Goal: Download file/media

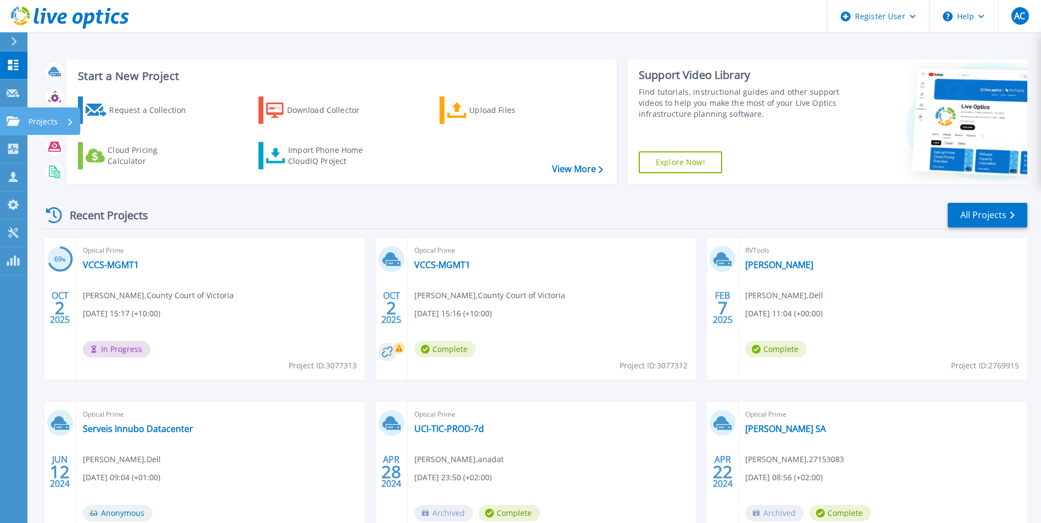
click at [14, 117] on icon at bounding box center [13, 120] width 13 height 9
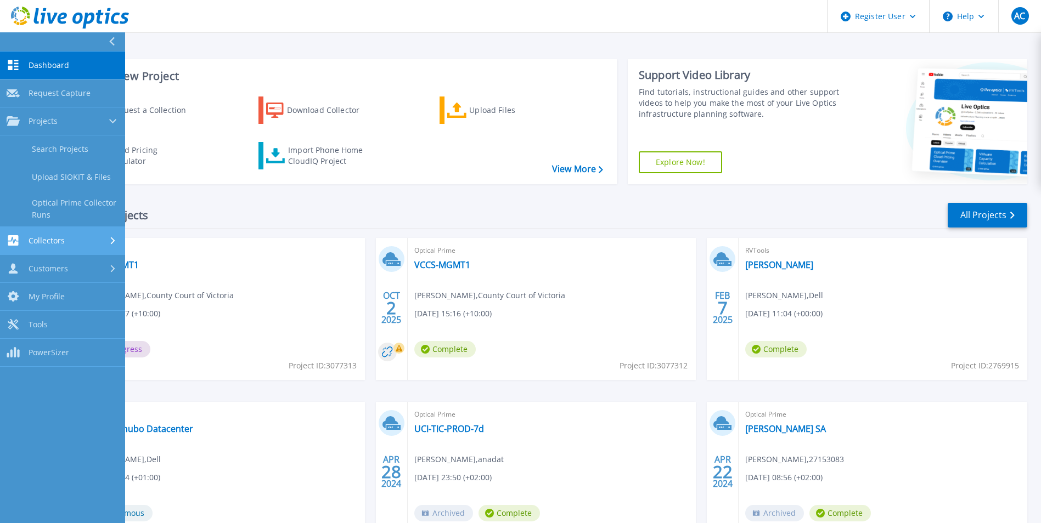
click at [50, 240] on span "Collectors" at bounding box center [47, 241] width 36 height 10
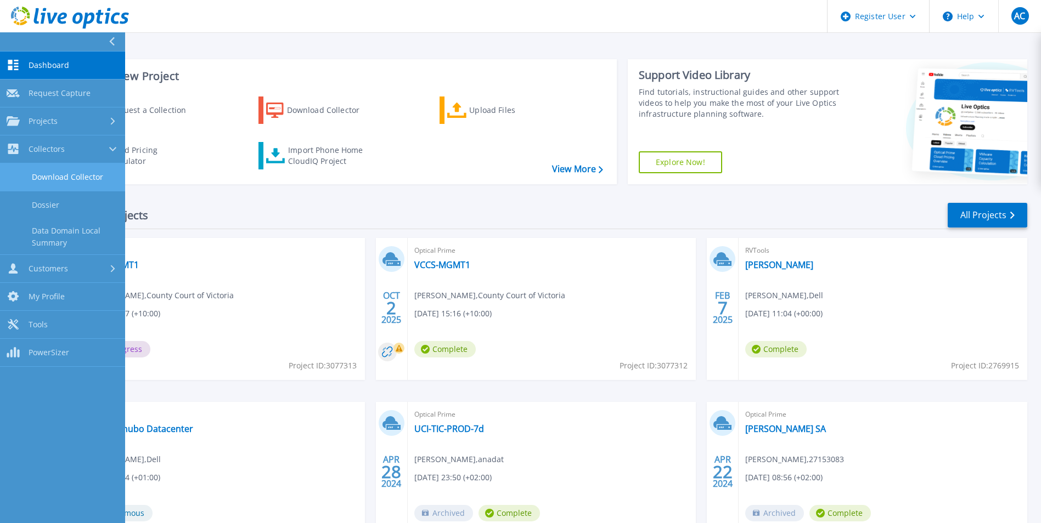
click at [61, 175] on link "Download Collector" at bounding box center [62, 177] width 125 height 28
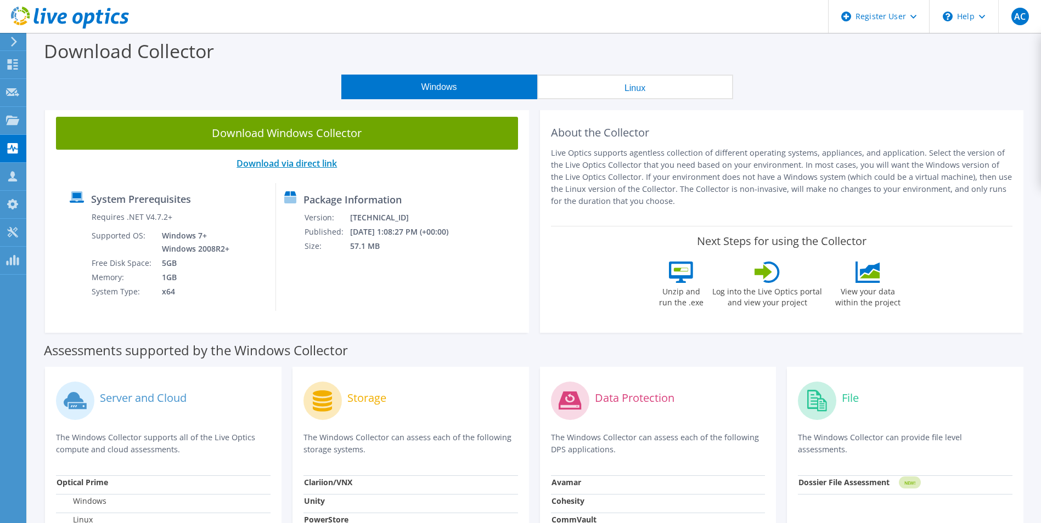
click at [269, 163] on link "Download via direct link" at bounding box center [286, 163] width 100 height 12
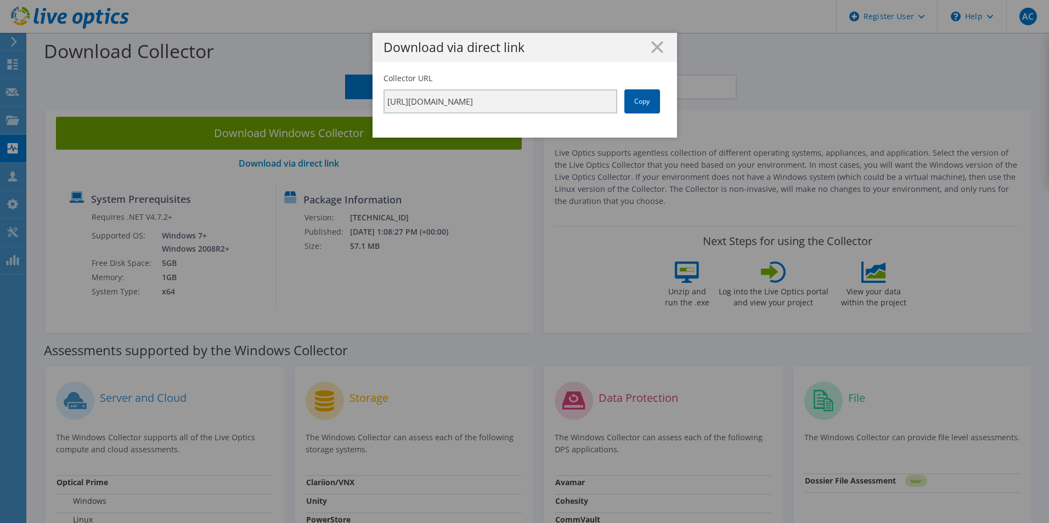
click at [635, 104] on link "Copy" at bounding box center [642, 101] width 36 height 24
drag, startPoint x: 635, startPoint y: 104, endPoint x: 594, endPoint y: 43, distance: 73.9
click at [594, 43] on h1 "Download via direct link" at bounding box center [524, 47] width 282 height 13
click at [656, 46] on icon at bounding box center [657, 47] width 12 height 12
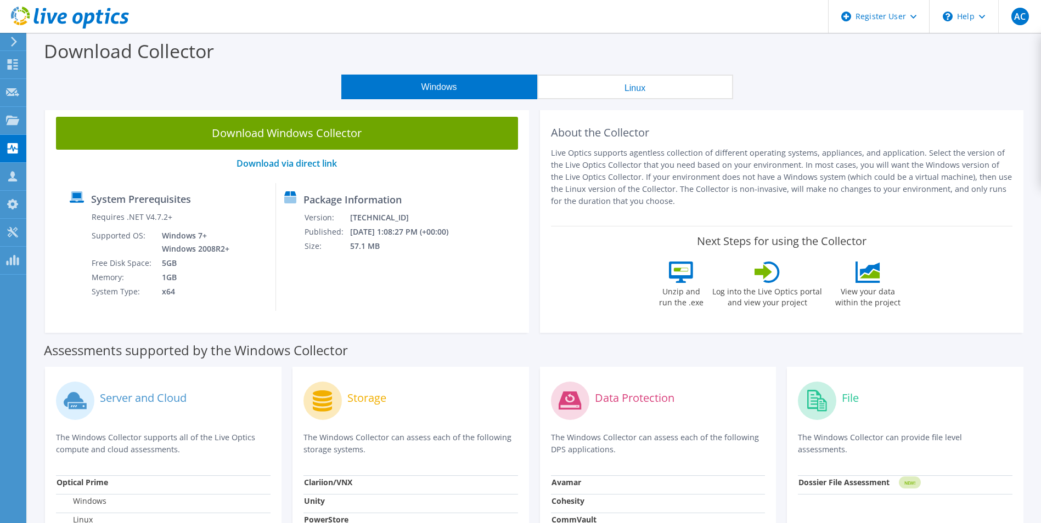
click at [648, 83] on button "Linux" at bounding box center [635, 87] width 196 height 25
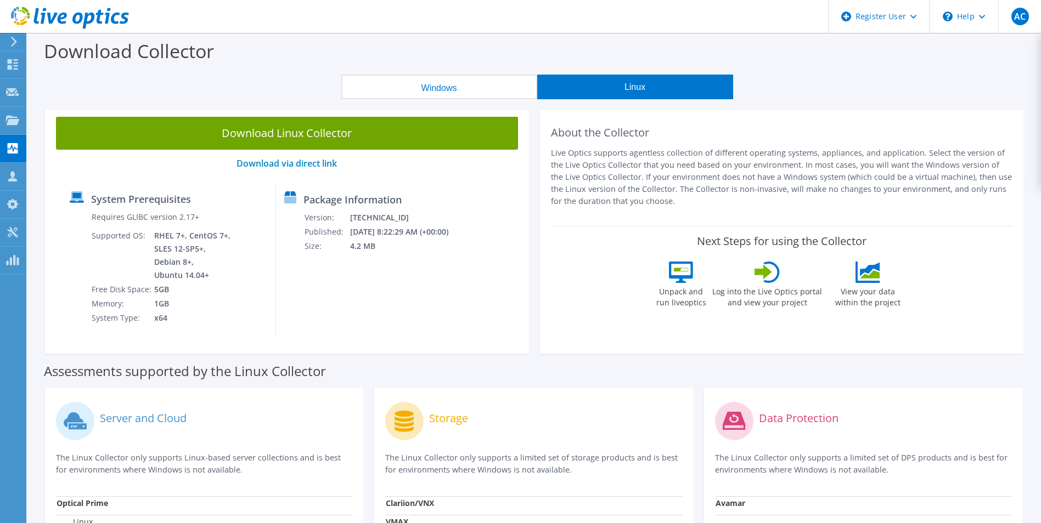
click at [494, 81] on button "Windows" at bounding box center [439, 87] width 196 height 25
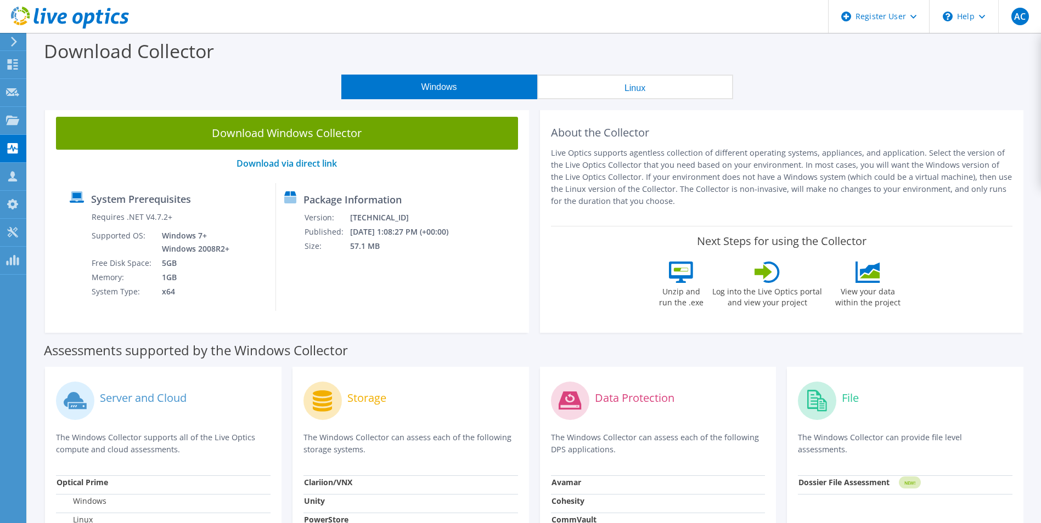
click at [675, 85] on button "Linux" at bounding box center [635, 87] width 196 height 25
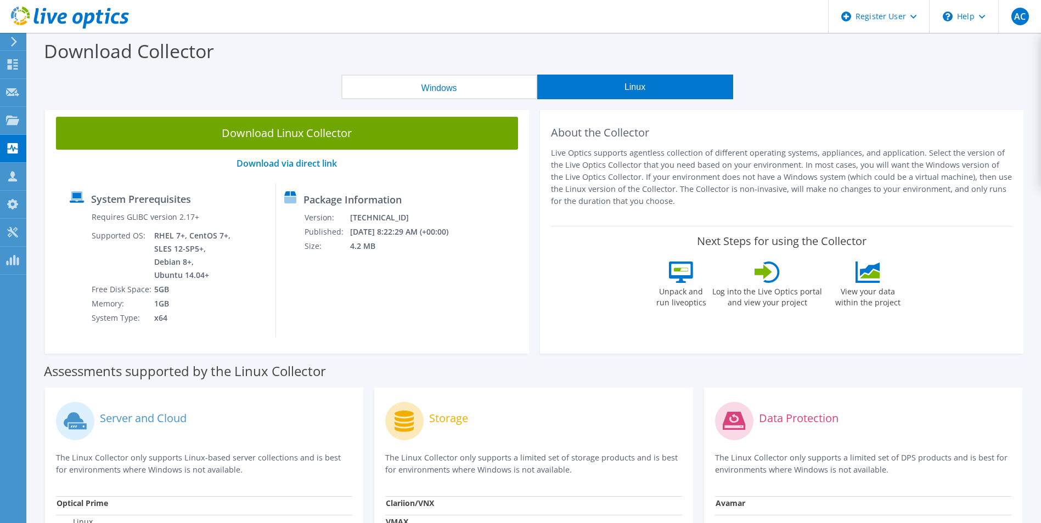
click at [505, 86] on button "Windows" at bounding box center [439, 87] width 196 height 25
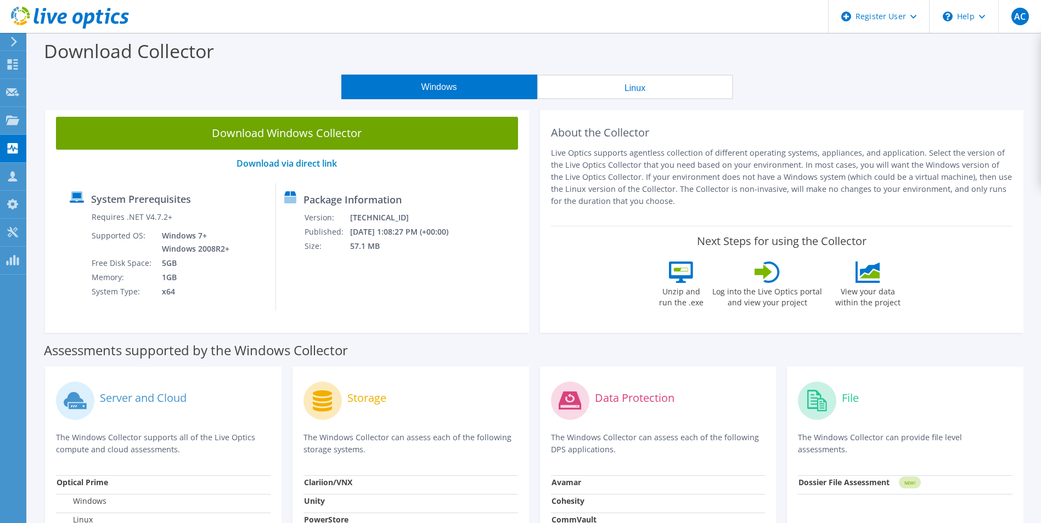
click at [581, 84] on button "Linux" at bounding box center [635, 87] width 196 height 25
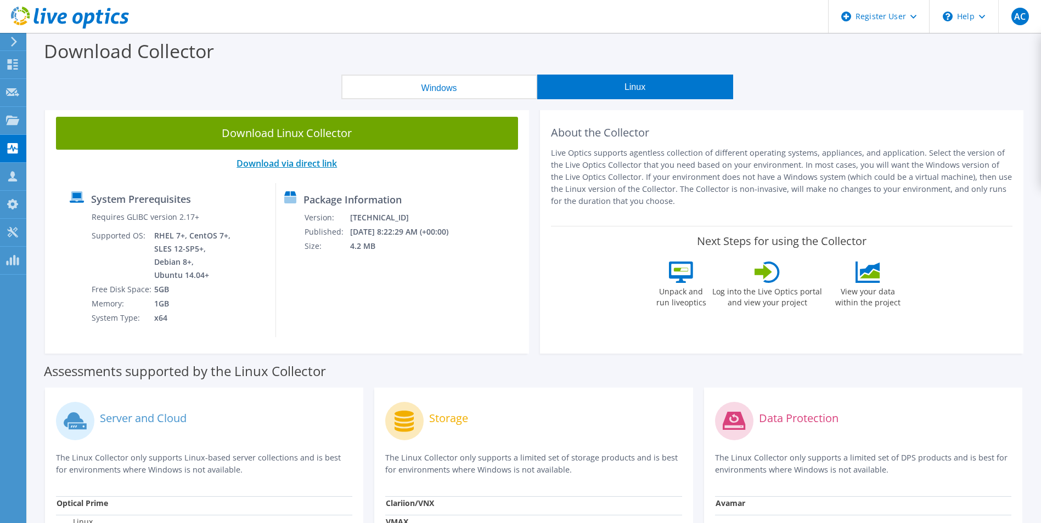
click at [320, 161] on link "Download via direct link" at bounding box center [286, 163] width 100 height 12
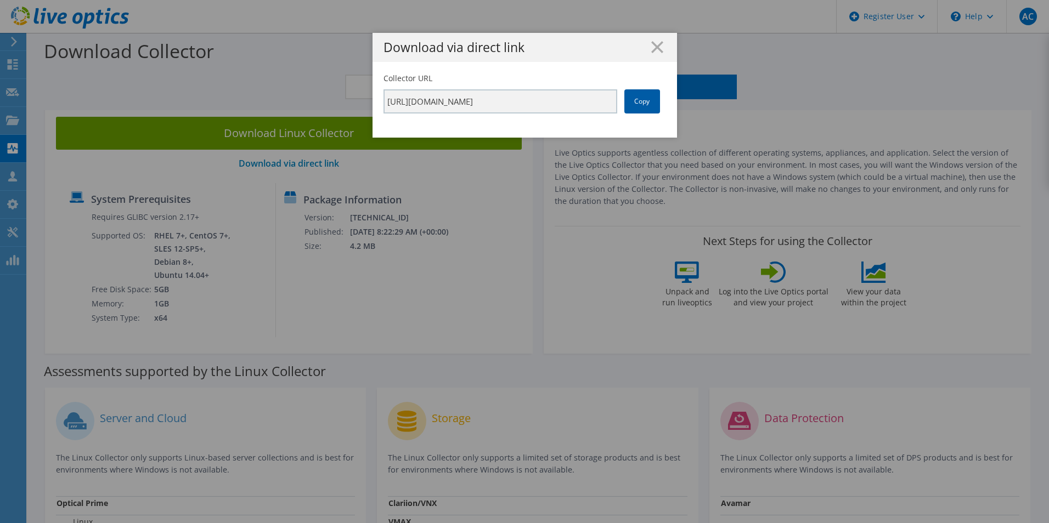
click at [638, 108] on link "Copy" at bounding box center [642, 101] width 36 height 24
click at [657, 49] on icon at bounding box center [657, 47] width 12 height 12
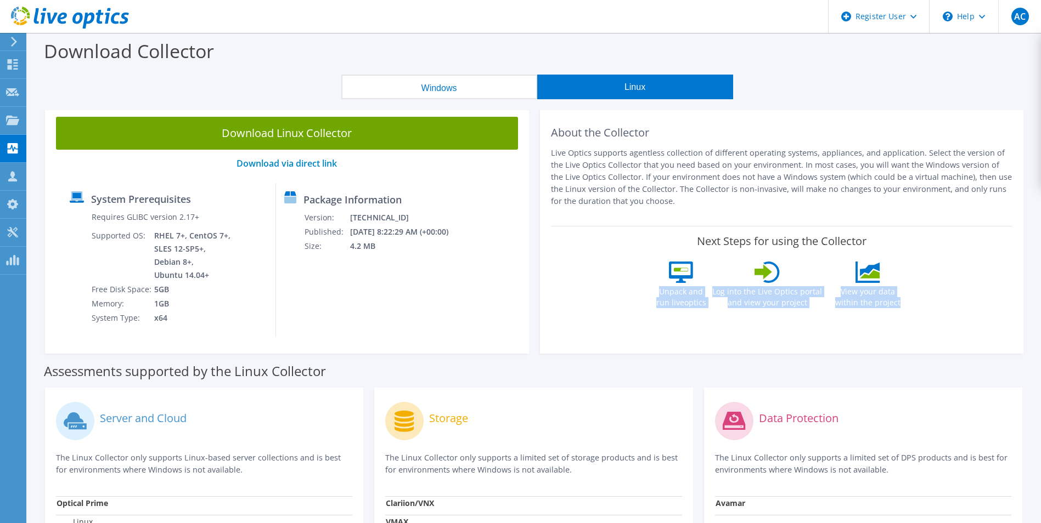
drag, startPoint x: 658, startPoint y: 286, endPoint x: 1020, endPoint y: 313, distance: 363.0
click at [1020, 313] on div "About the Collector Live Optics supports agentless collection of different oper…" at bounding box center [782, 230] width 484 height 248
